Goal: Task Accomplishment & Management: Manage account settings

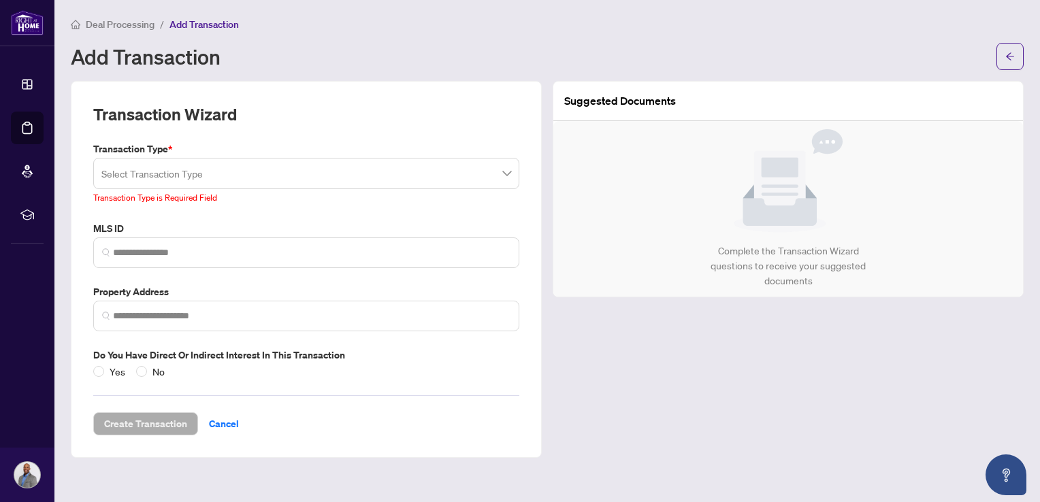
click at [332, 29] on div "Deal Processing / Add Transaction" at bounding box center [547, 24] width 953 height 16
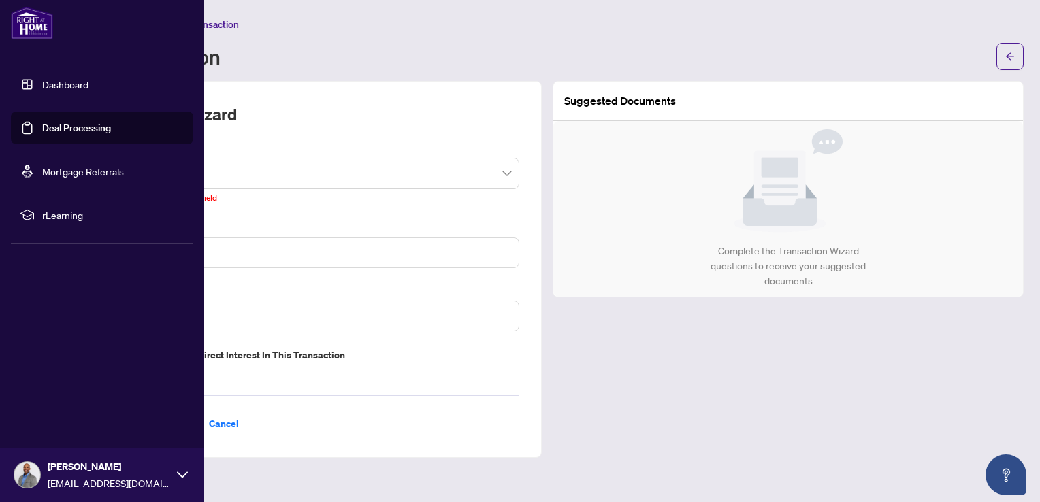
click at [42, 129] on link "Deal Processing" at bounding box center [76, 128] width 69 height 12
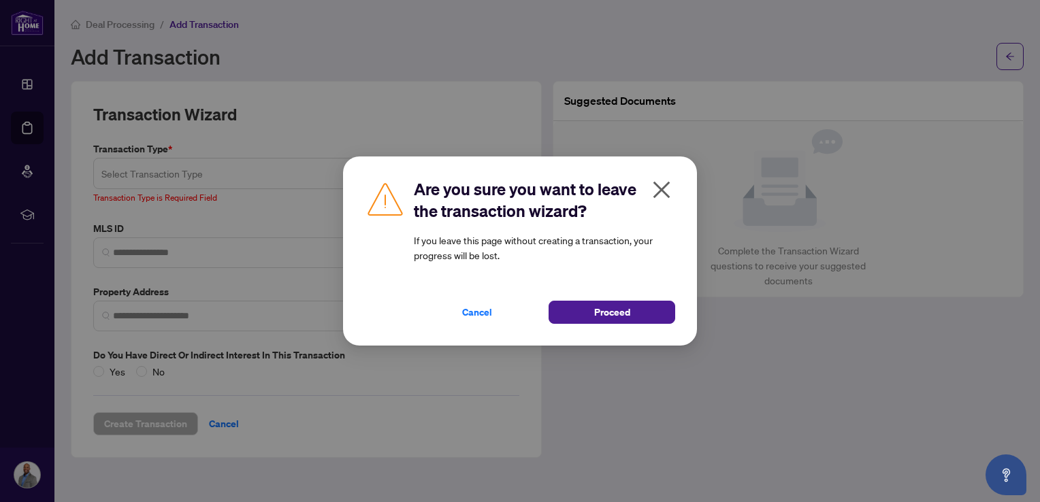
click at [666, 190] on icon "close" at bounding box center [662, 190] width 22 height 22
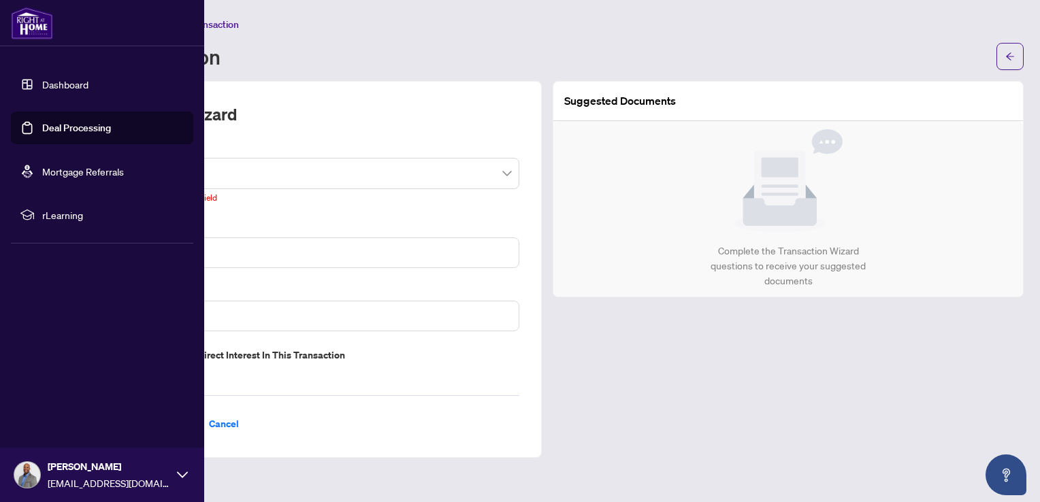
click at [42, 91] on link "Dashboard" at bounding box center [65, 84] width 46 height 12
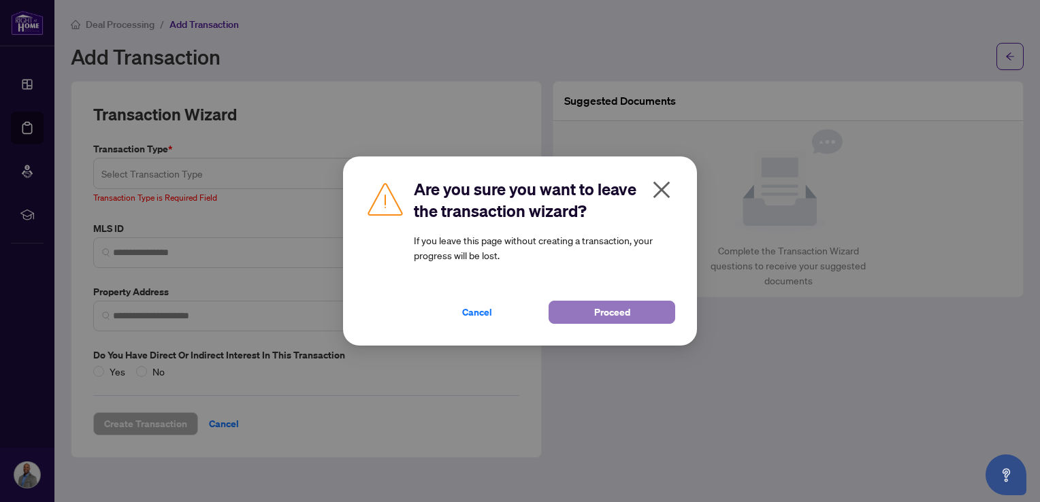
click at [579, 315] on button "Proceed" at bounding box center [611, 312] width 127 height 23
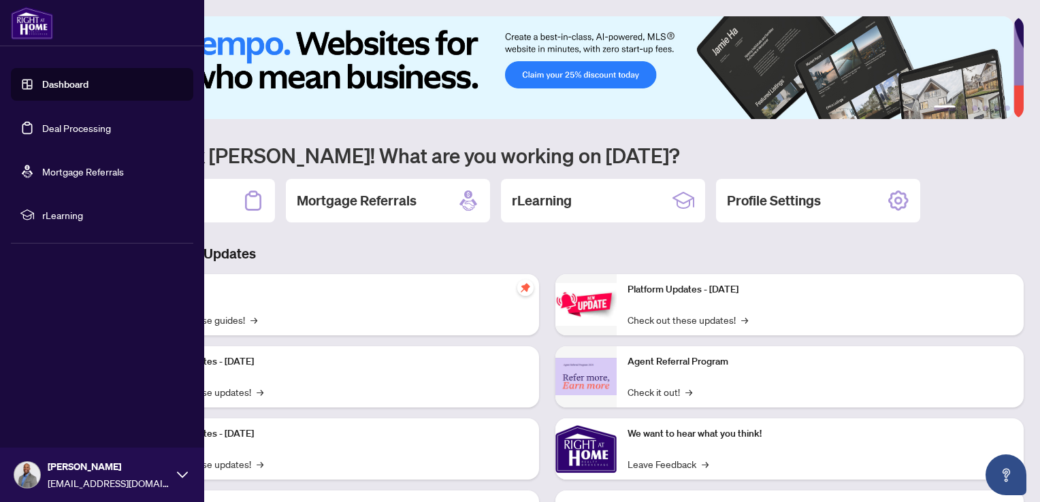
click at [77, 133] on link "Deal Processing" at bounding box center [76, 128] width 69 height 12
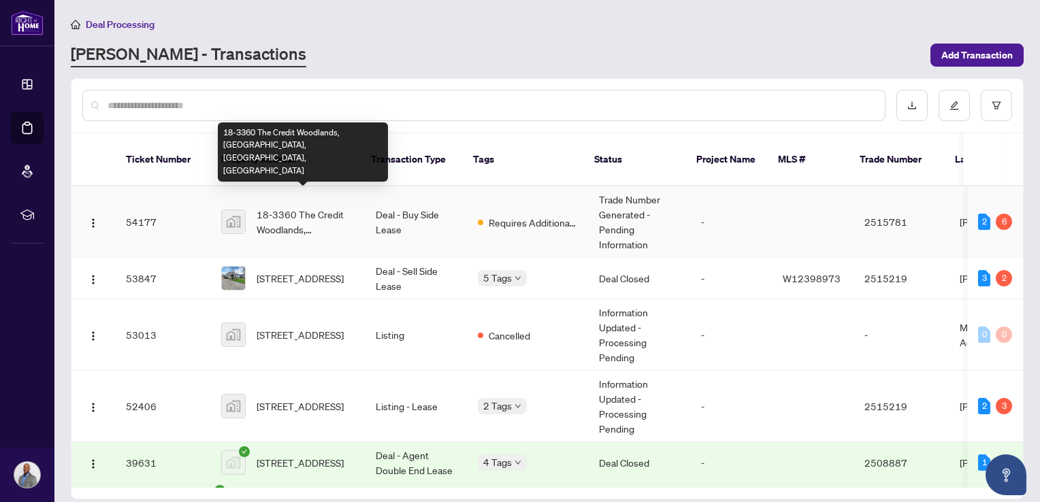
click at [339, 210] on span "18-3360 The Credit Woodlands, [GEOGRAPHIC_DATA], [GEOGRAPHIC_DATA], [GEOGRAPHIC…" at bounding box center [305, 222] width 97 height 30
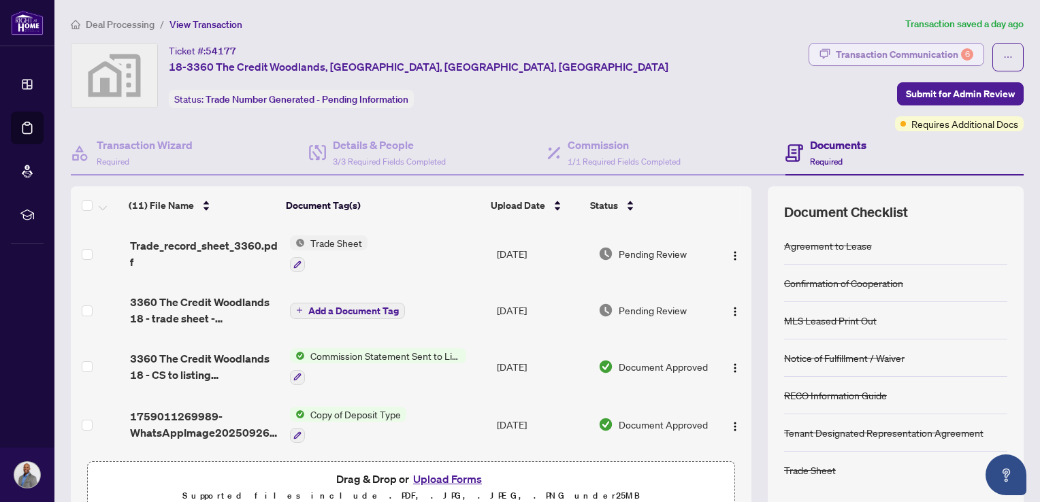
click at [915, 52] on div "Transaction Communication 6" at bounding box center [904, 55] width 137 height 22
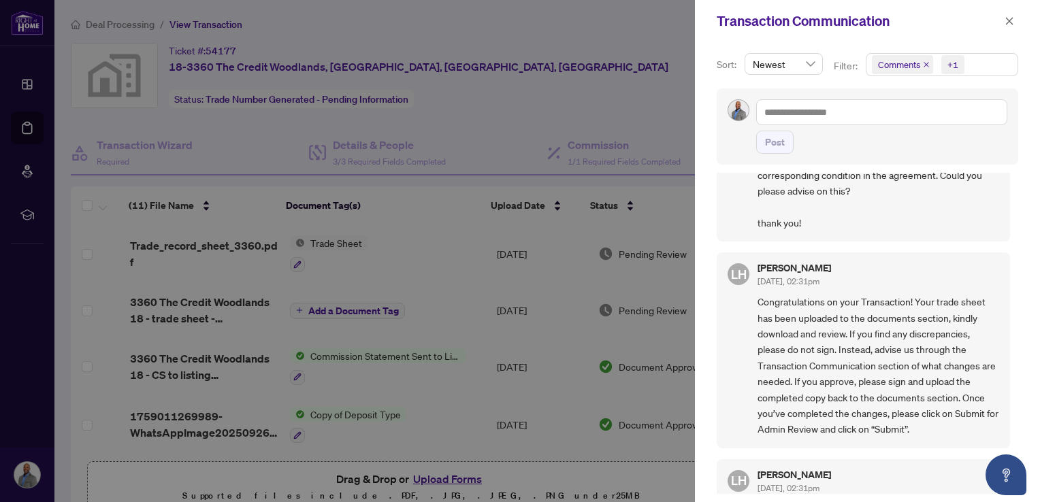
scroll to position [299, 0]
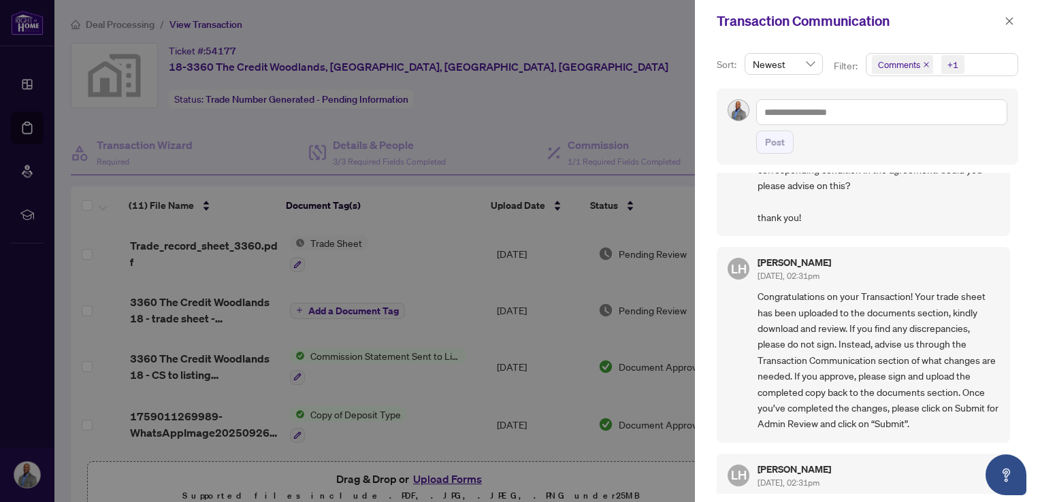
click at [587, 67] on div at bounding box center [520, 251] width 1040 height 502
click at [1006, 20] on icon "close" at bounding box center [1009, 21] width 10 height 10
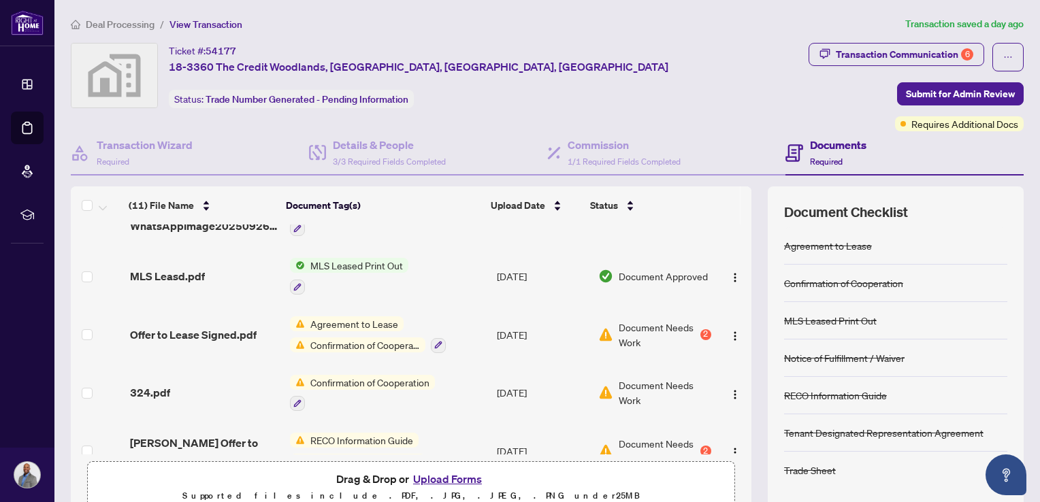
scroll to position [209, 0]
click at [325, 326] on div "Agreement to Lease Confirmation of Cooperation" at bounding box center [368, 332] width 156 height 37
click at [629, 325] on span "Document Needs Work" at bounding box center [658, 333] width 78 height 30
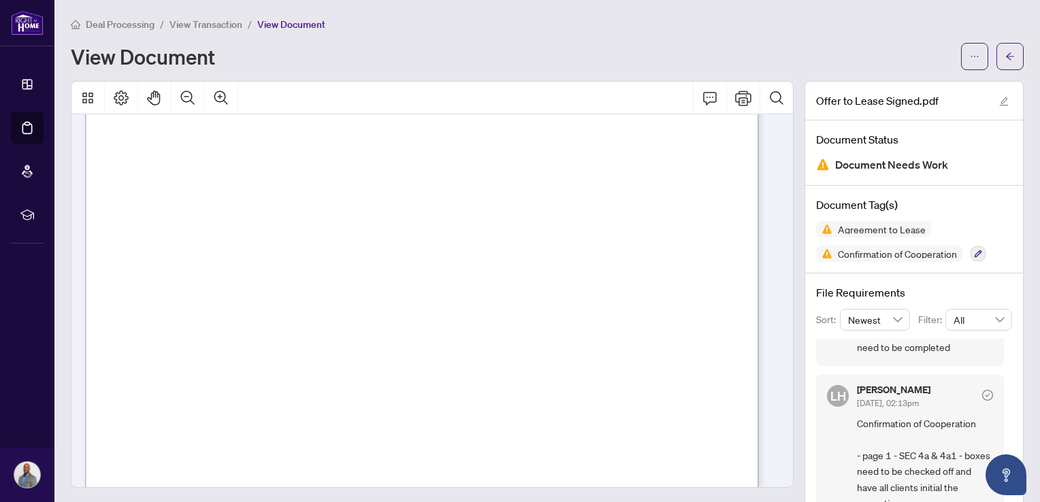
scroll to position [3053, 0]
click at [735, 94] on icon "Print" at bounding box center [743, 98] width 16 height 16
